Goal: Information Seeking & Learning: Compare options

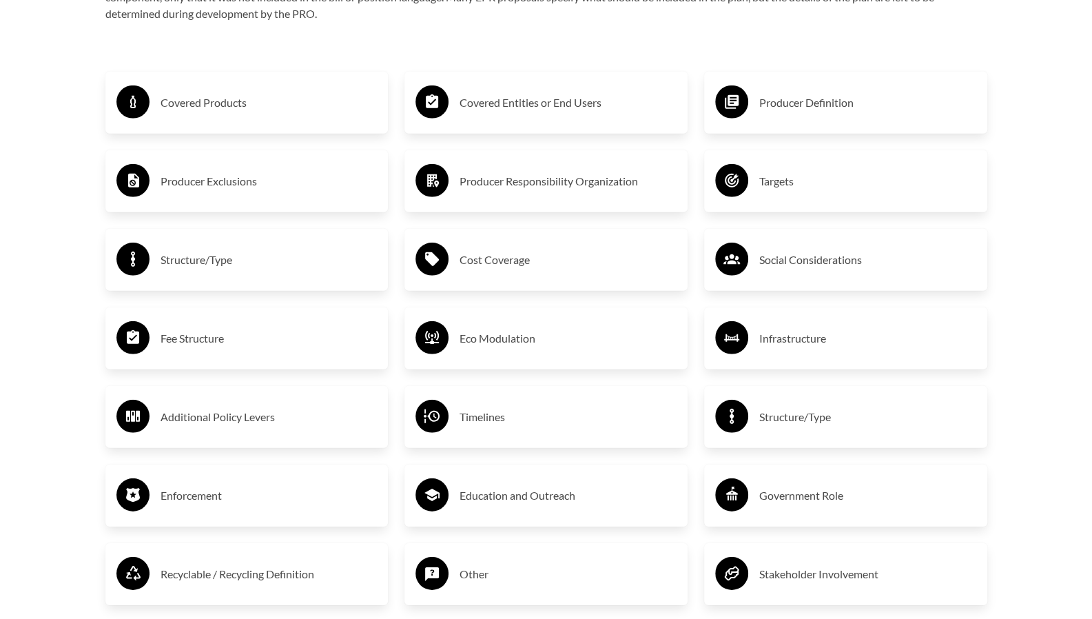
scroll to position [2374, 0]
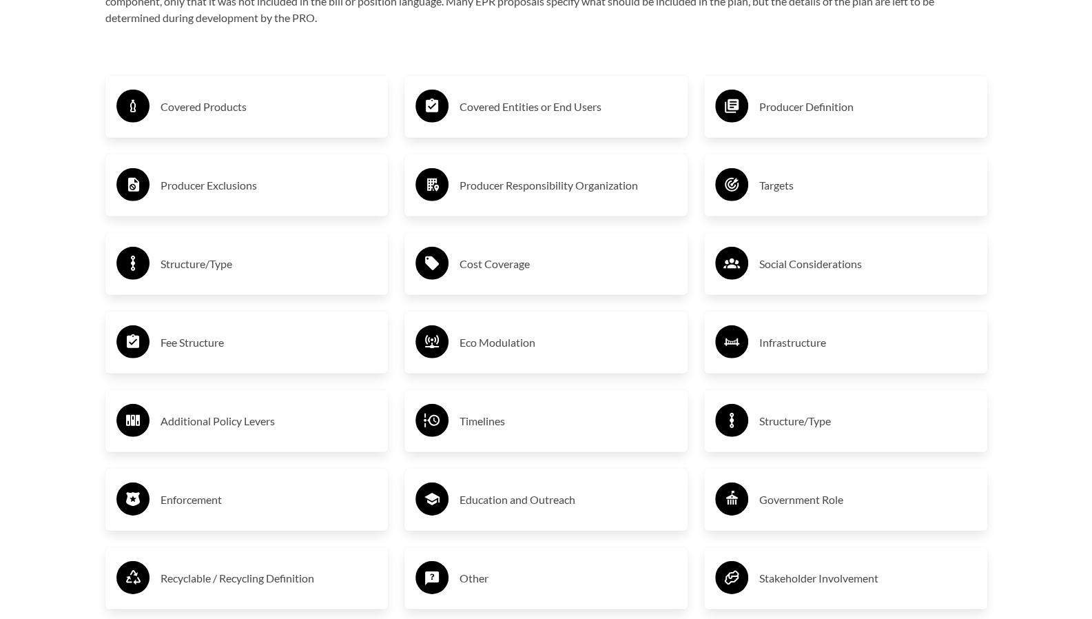
click at [168, 185] on h3 "Producer Exclusions" at bounding box center [269, 185] width 217 height 22
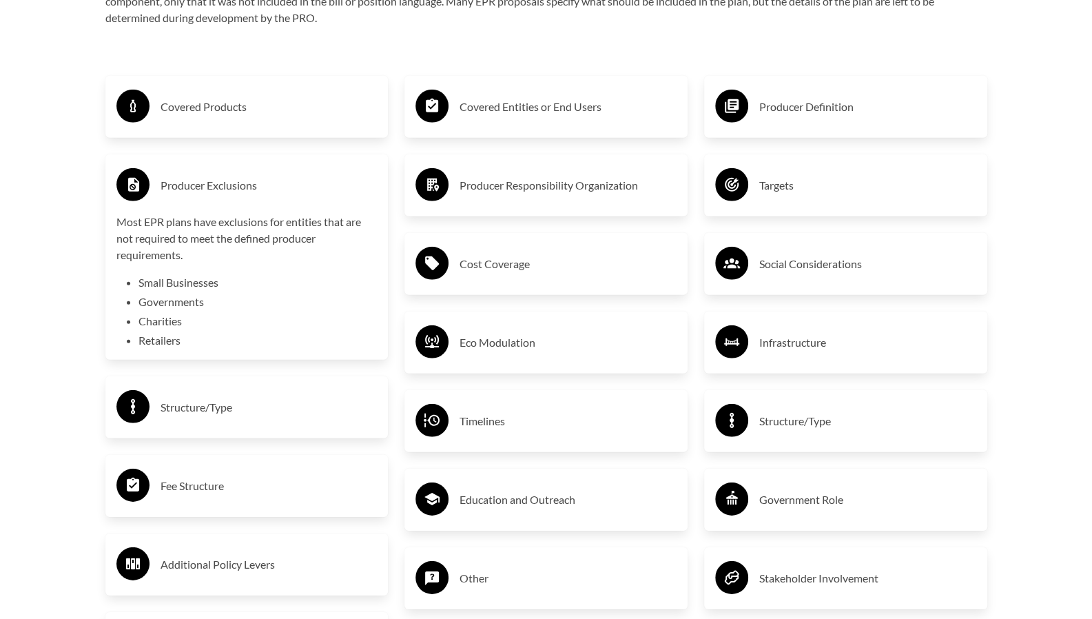
click at [130, 98] on circle at bounding box center [132, 106] width 33 height 33
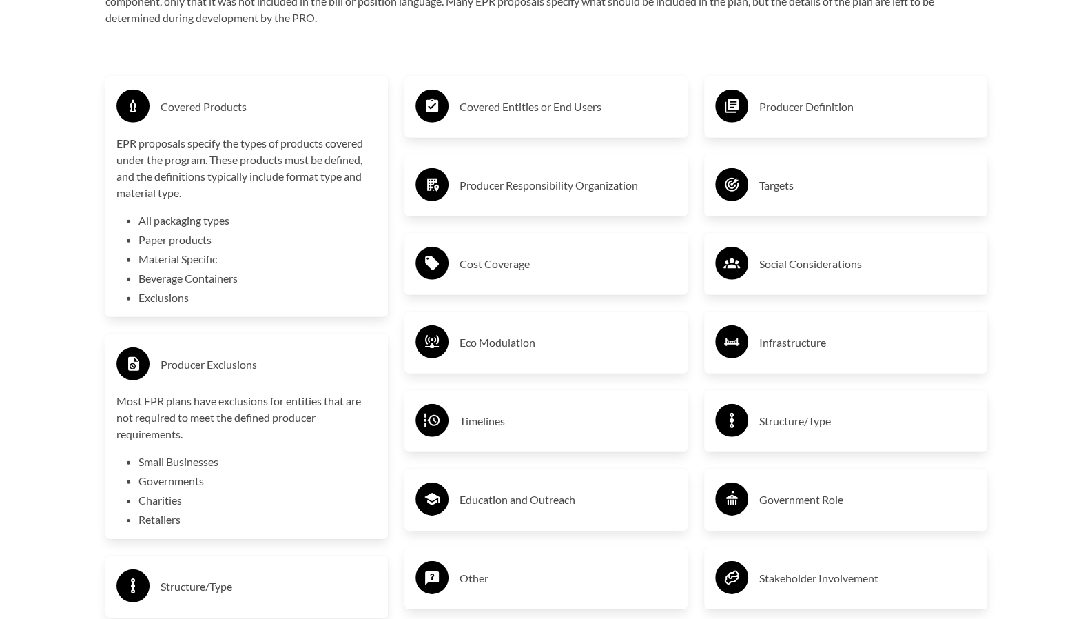
click at [769, 200] on div "Targets" at bounding box center [845, 185] width 261 height 40
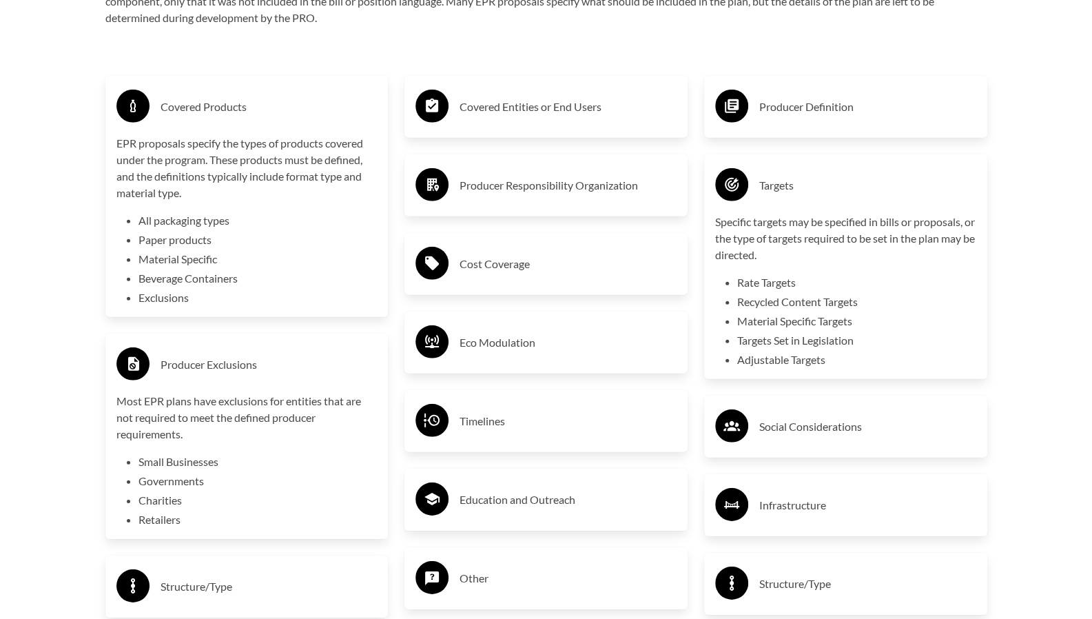
click at [802, 484] on div "Infrastructure" at bounding box center [845, 505] width 283 height 62
click at [798, 513] on h3 "Infrastructure" at bounding box center [867, 505] width 217 height 22
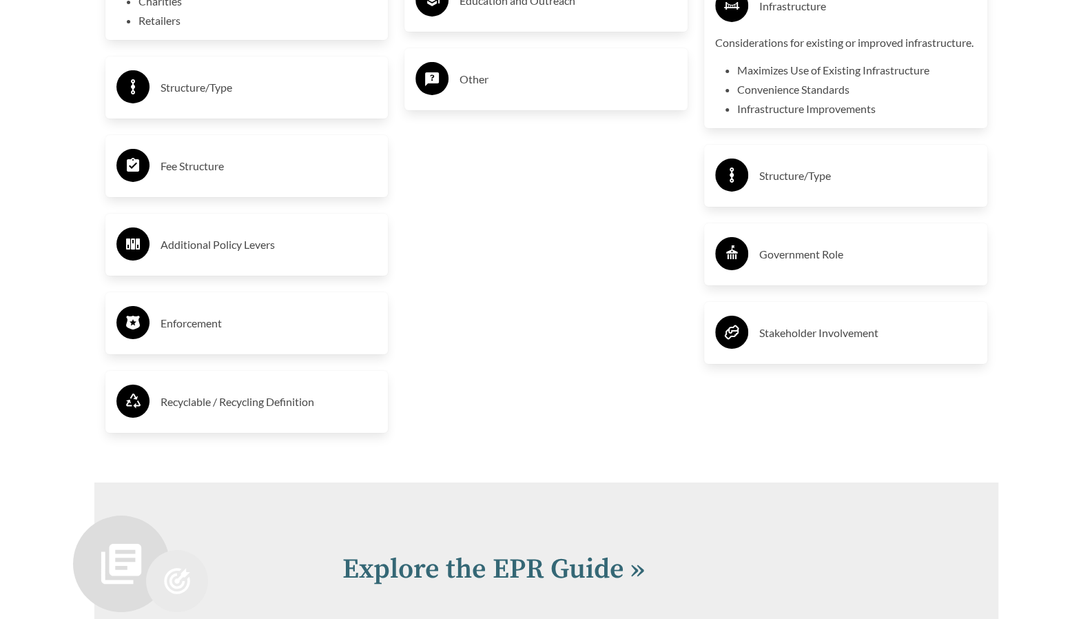
scroll to position [2871, 0]
click at [187, 333] on h3 "Enforcement" at bounding box center [269, 324] width 217 height 22
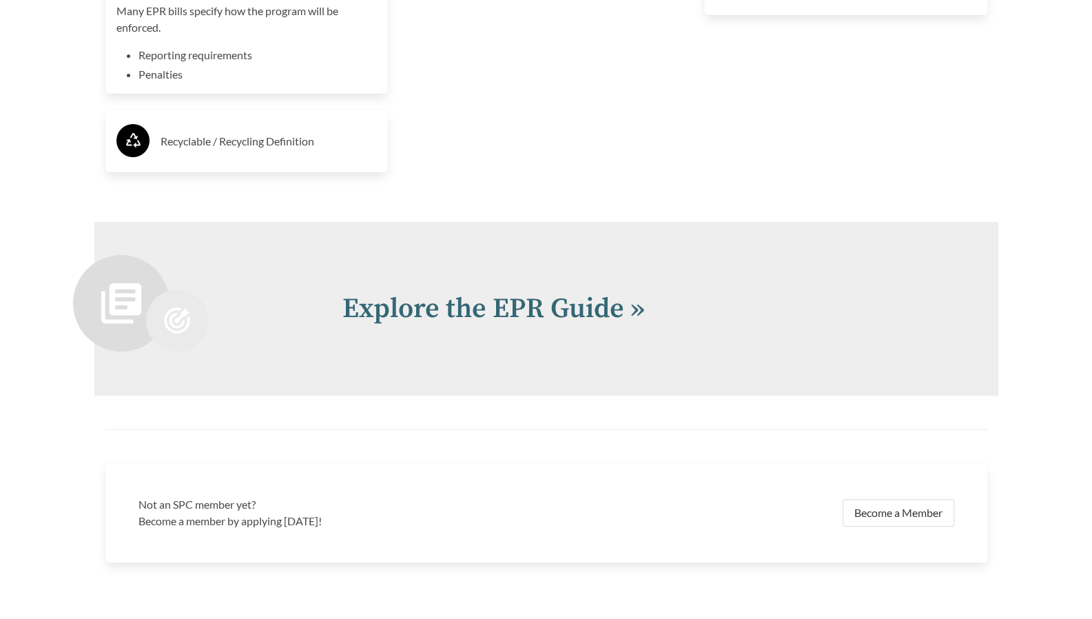
scroll to position [3223, 0]
click at [413, 311] on link "Explore the EPR Guide »" at bounding box center [493, 307] width 302 height 34
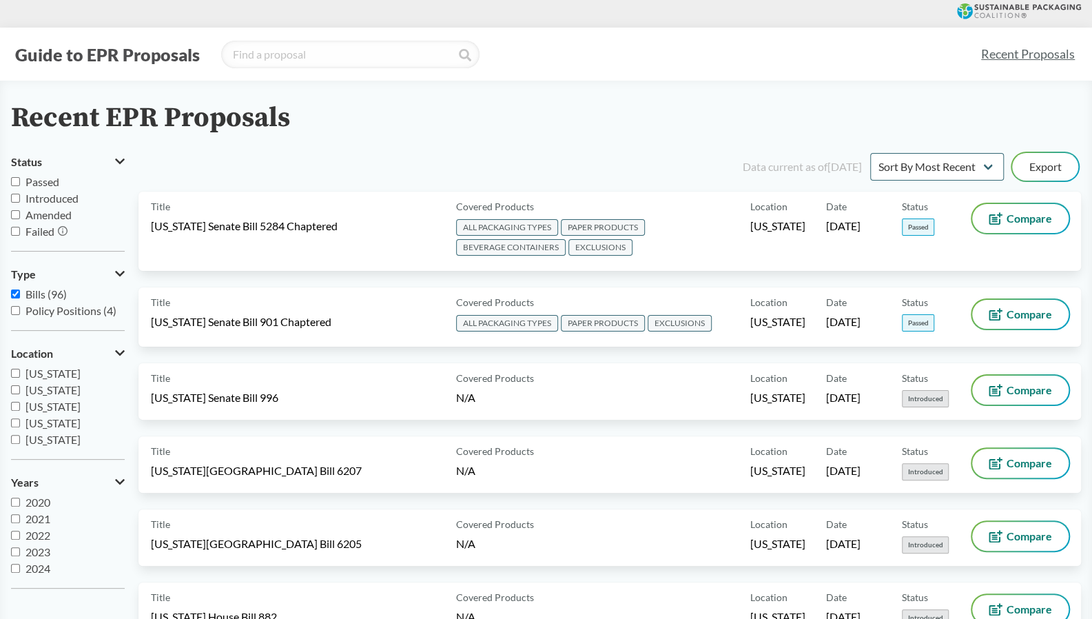
click at [11, 181] on input "Passed" at bounding box center [15, 181] width 9 height 9
checkbox input "true"
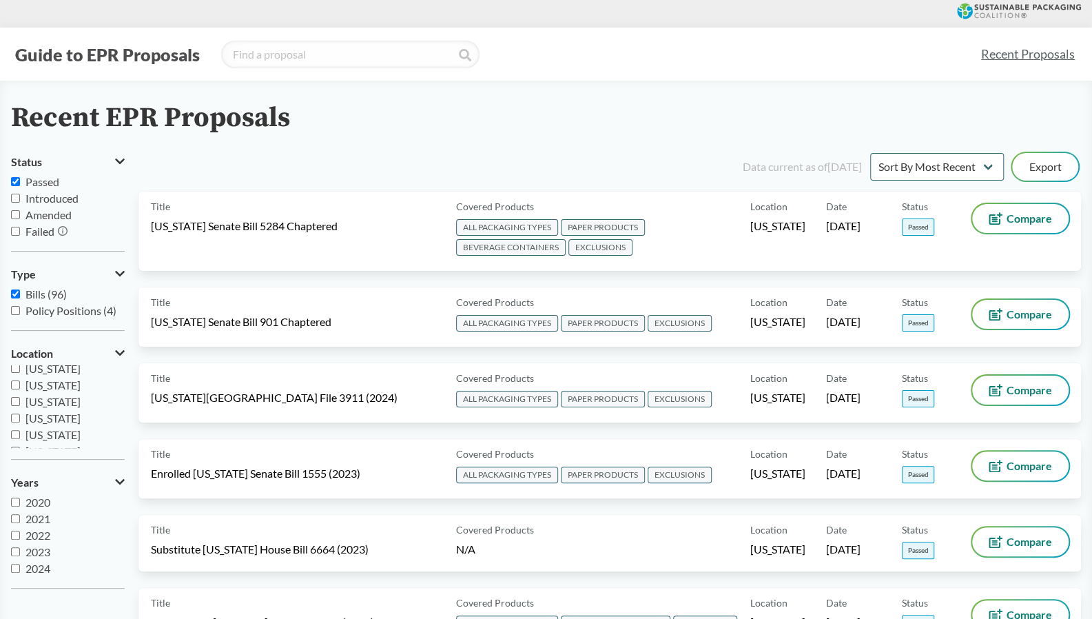
scroll to position [220, 0]
click at [39, 420] on span "[US_STATE]" at bounding box center [52, 417] width 55 height 13
click at [20, 420] on input "[US_STATE]" at bounding box center [15, 417] width 9 height 9
checkbox input "true"
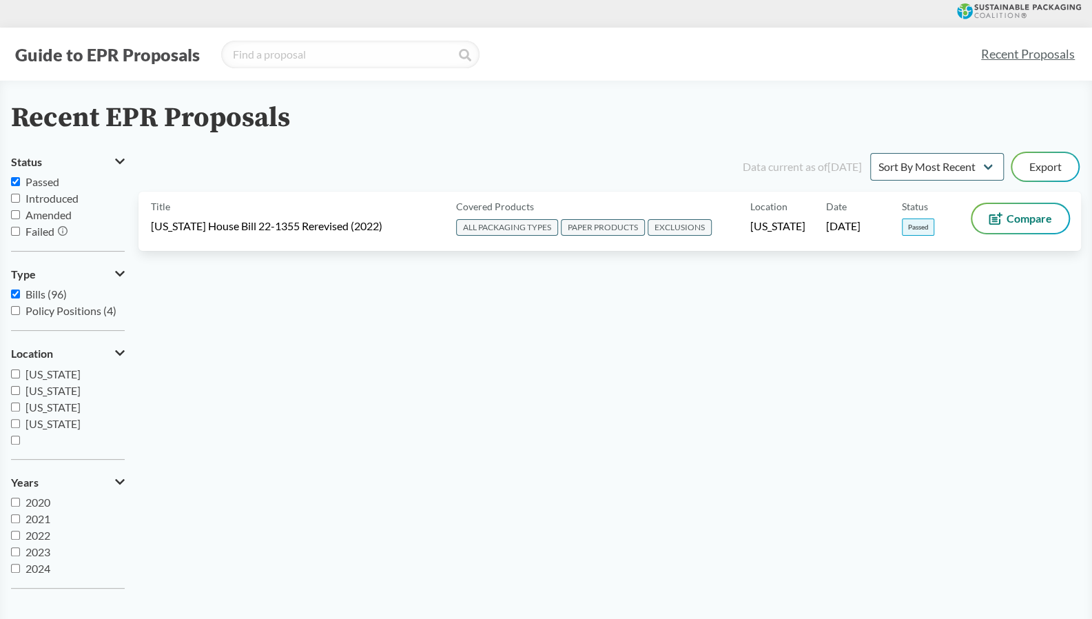
scroll to position [298, 0]
click at [40, 425] on span "[US_STATE]" at bounding box center [52, 422] width 55 height 13
click at [20, 425] on input "[US_STATE]" at bounding box center [15, 422] width 9 height 9
checkbox input "true"
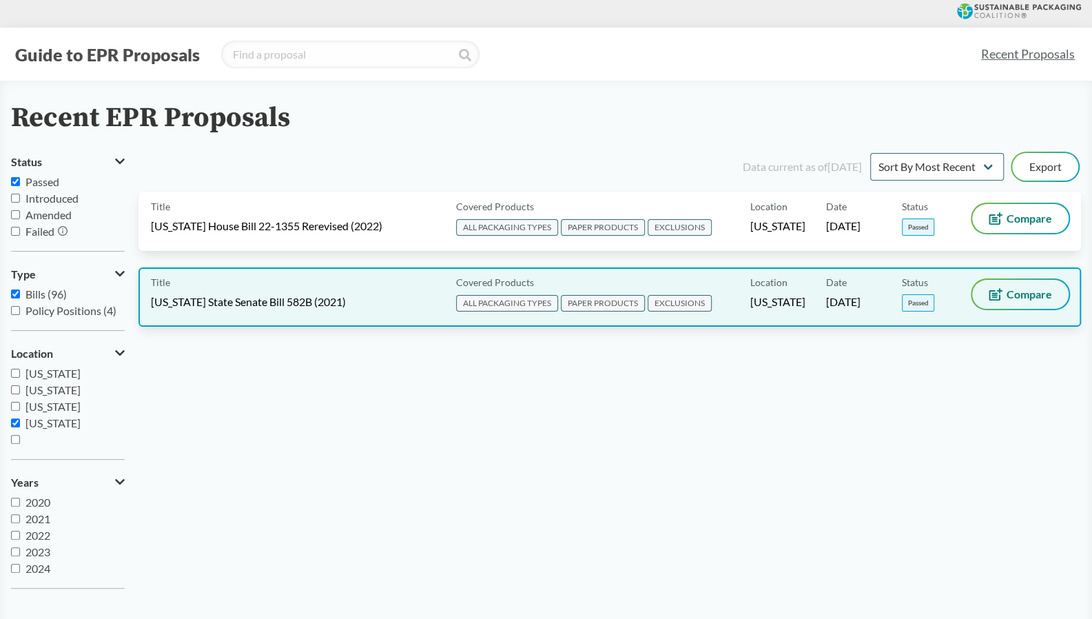
click at [1007, 297] on span "Compare" at bounding box center [1028, 294] width 45 height 11
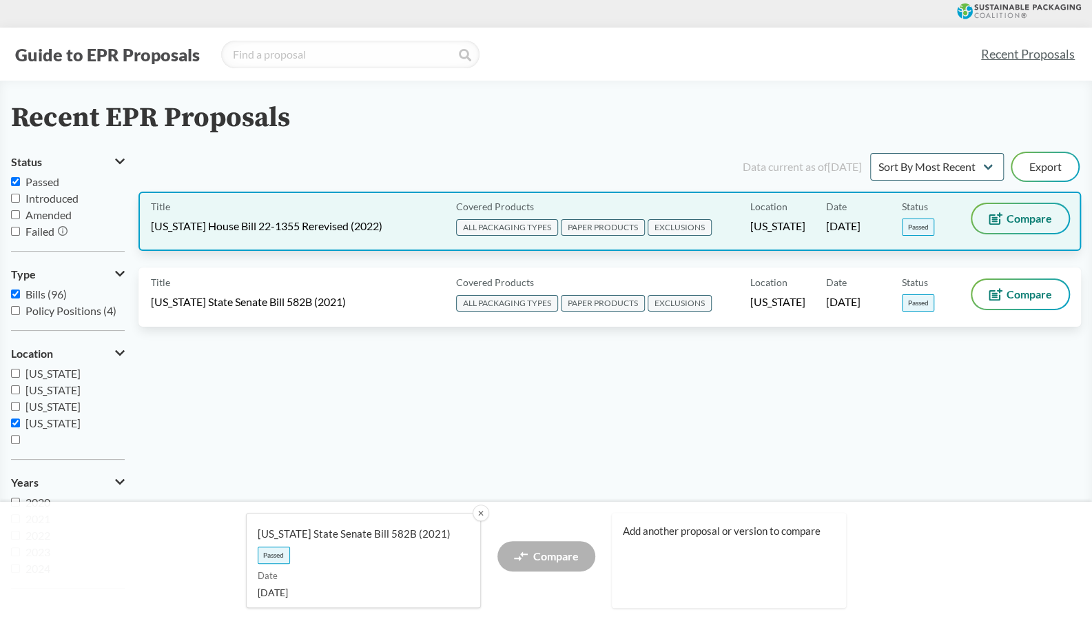
click at [1011, 232] on button "Compare" at bounding box center [1020, 218] width 96 height 29
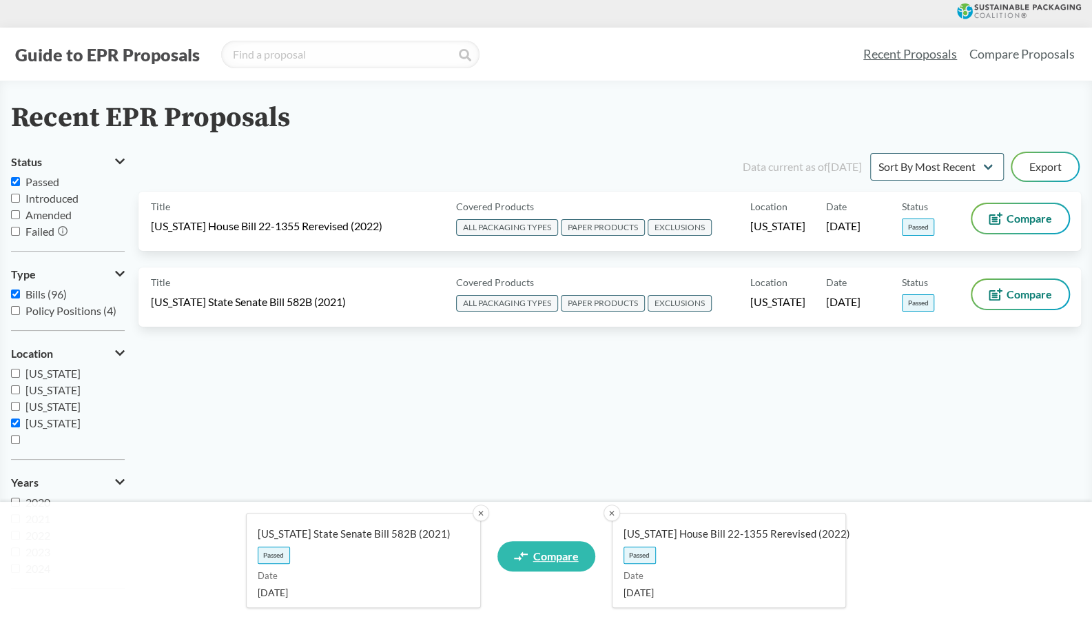
click at [547, 542] on link "Compare" at bounding box center [546, 556] width 98 height 30
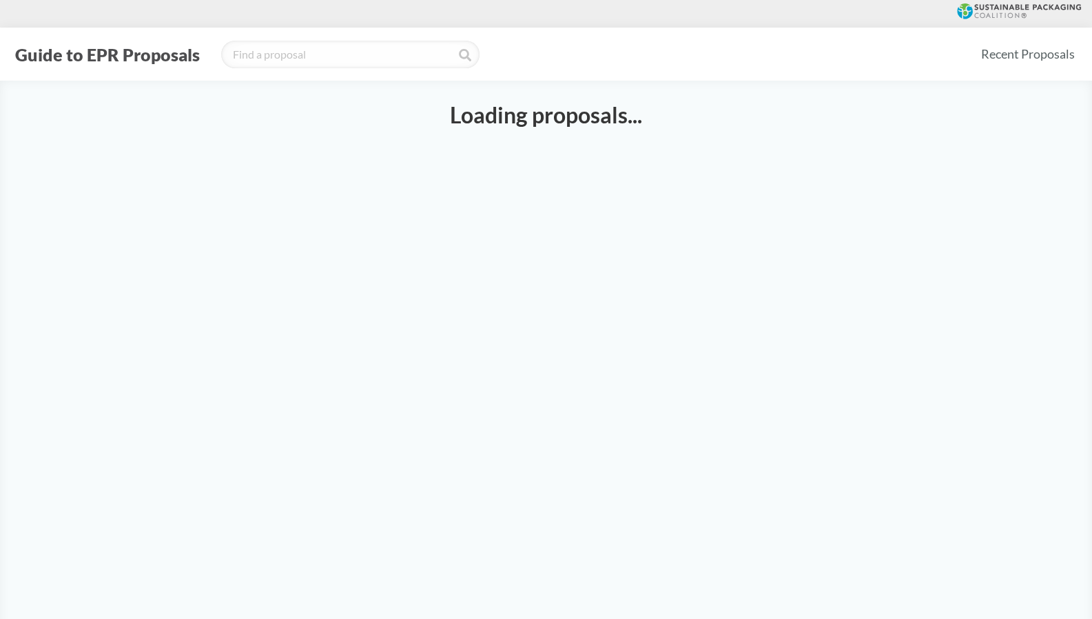
select select "SB582B"
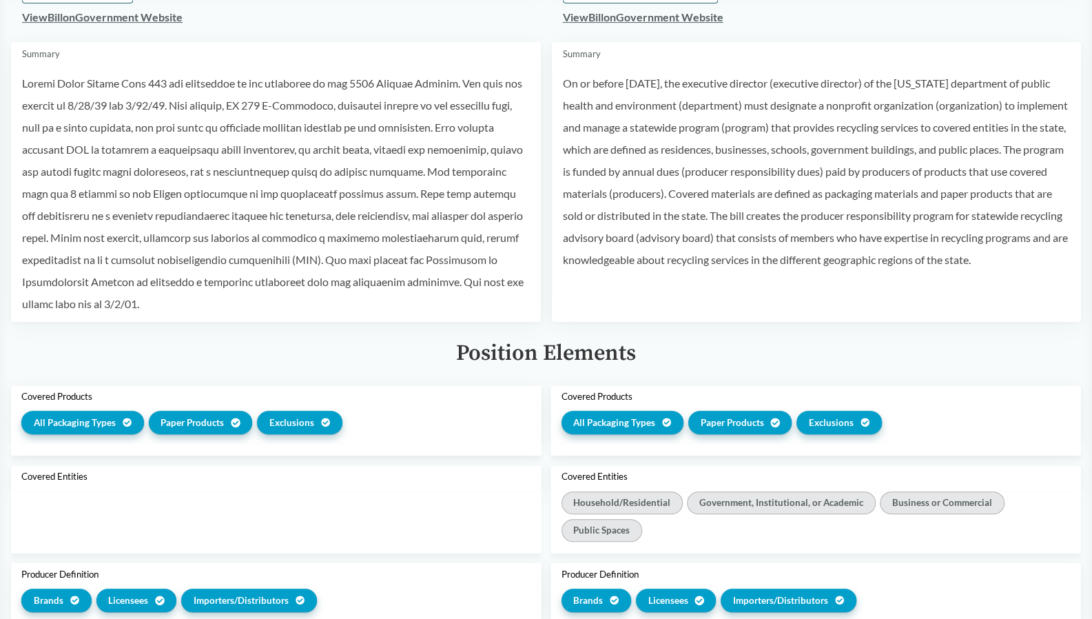
scroll to position [356, 0]
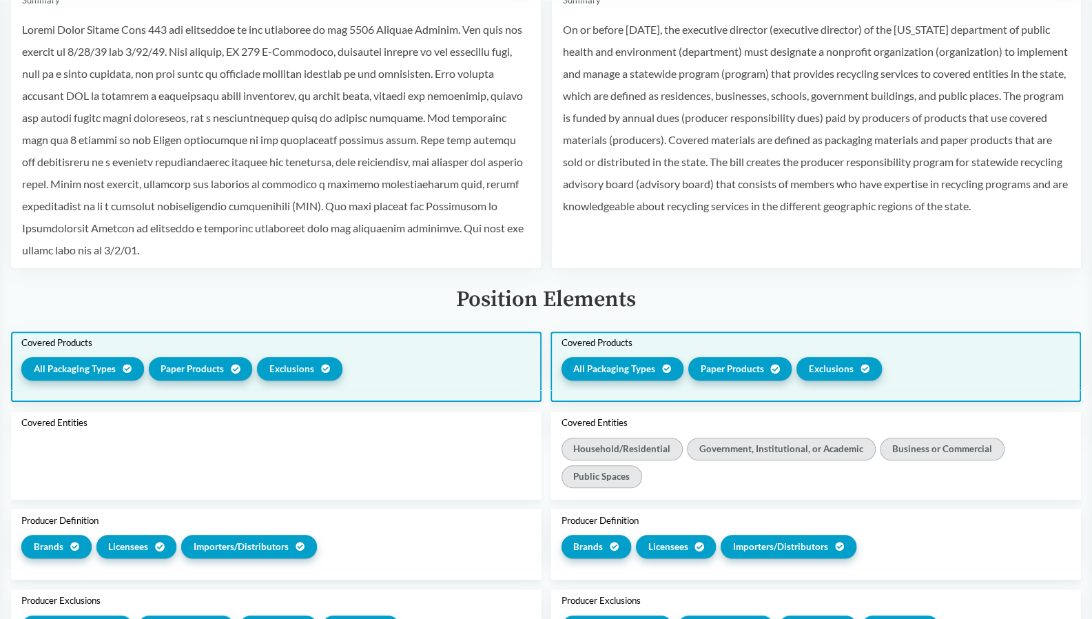
click at [275, 373] on span "Exclusions" at bounding box center [291, 369] width 45 height 14
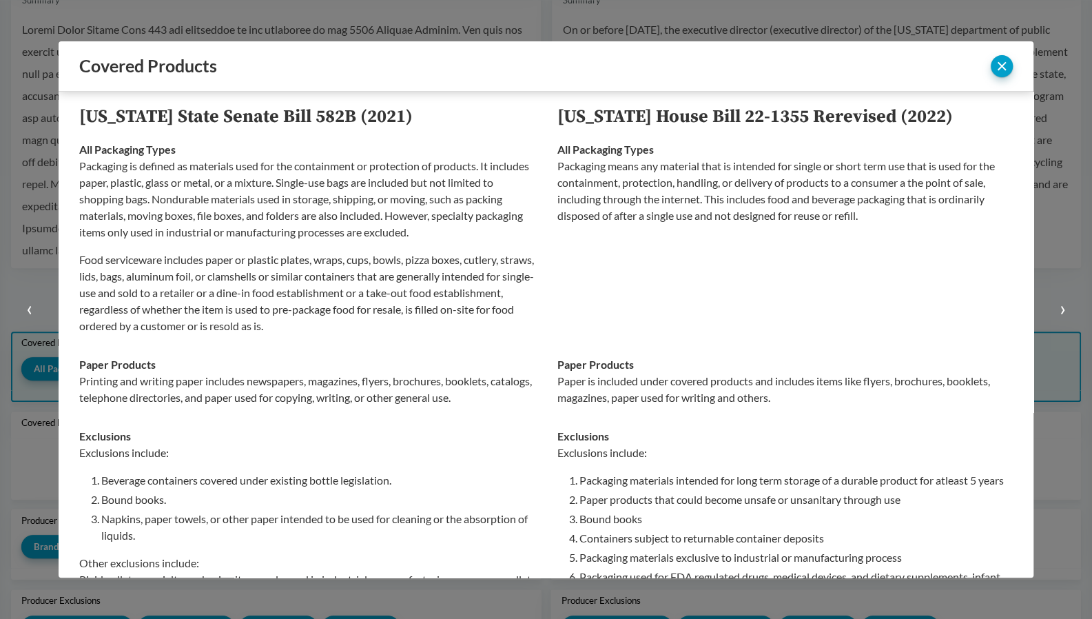
scroll to position [29, 0]
